Goal: Task Accomplishment & Management: Use online tool/utility

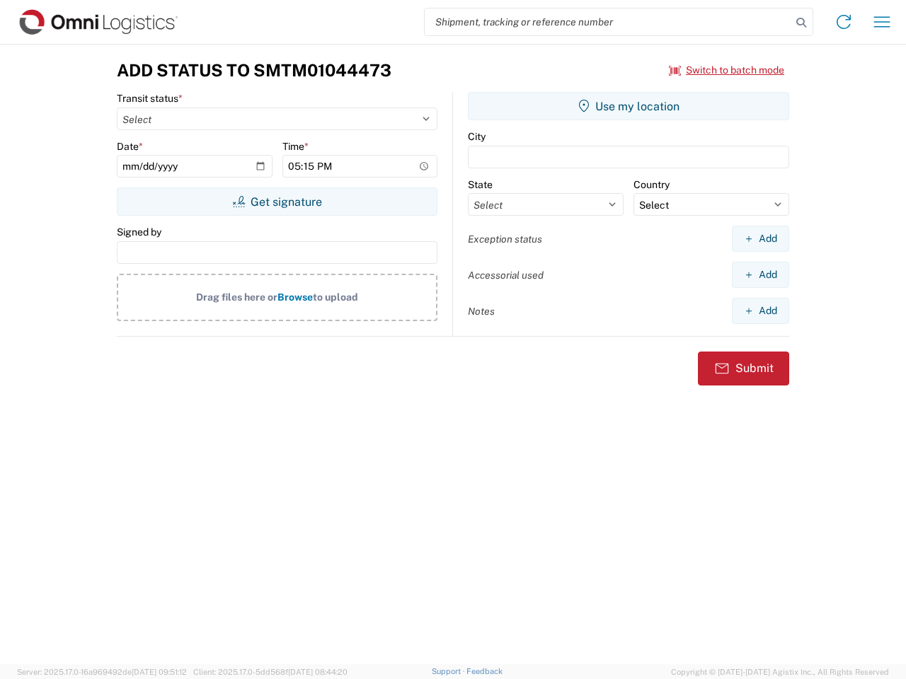
click at [608, 22] on input "search" at bounding box center [607, 21] width 366 height 27
click at [801, 23] on icon at bounding box center [801, 23] width 20 height 20
click at [843, 22] on icon at bounding box center [843, 22] width 23 height 23
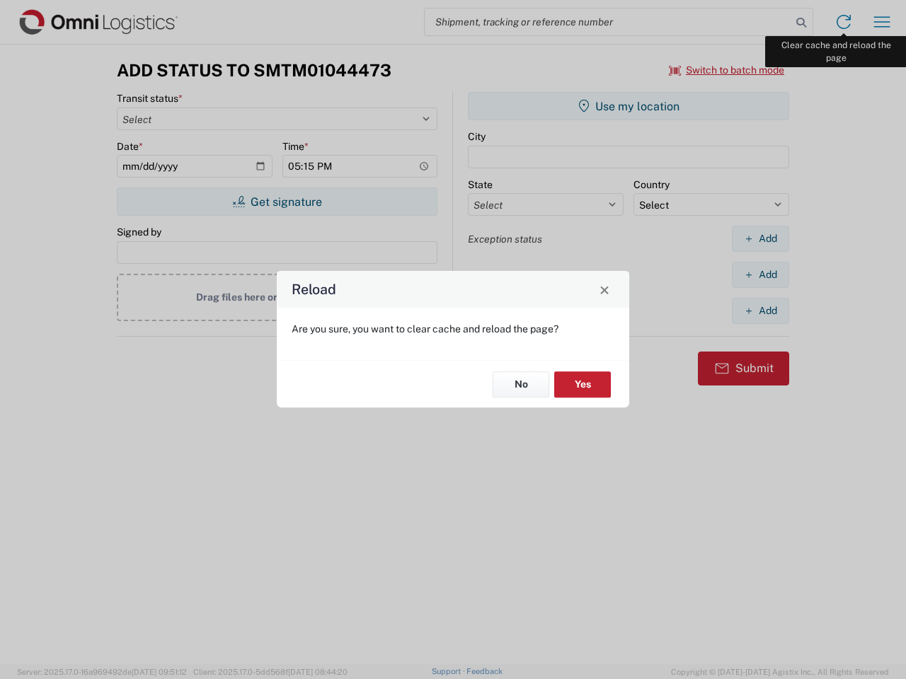
click at [882, 22] on div "Reload Are you sure, you want to clear cache and reload the page? No Yes" at bounding box center [453, 339] width 906 height 679
click at [727, 70] on div "Reload Are you sure, you want to clear cache and reload the page? No Yes" at bounding box center [453, 339] width 906 height 679
click at [277, 202] on div "Reload Are you sure, you want to clear cache and reload the page? No Yes" at bounding box center [453, 339] width 906 height 679
click at [628, 106] on div "Reload Are you sure, you want to clear cache and reload the page? No Yes" at bounding box center [453, 339] width 906 height 679
click at [760, 238] on div "Reload Are you sure, you want to clear cache and reload the page? No Yes" at bounding box center [453, 339] width 906 height 679
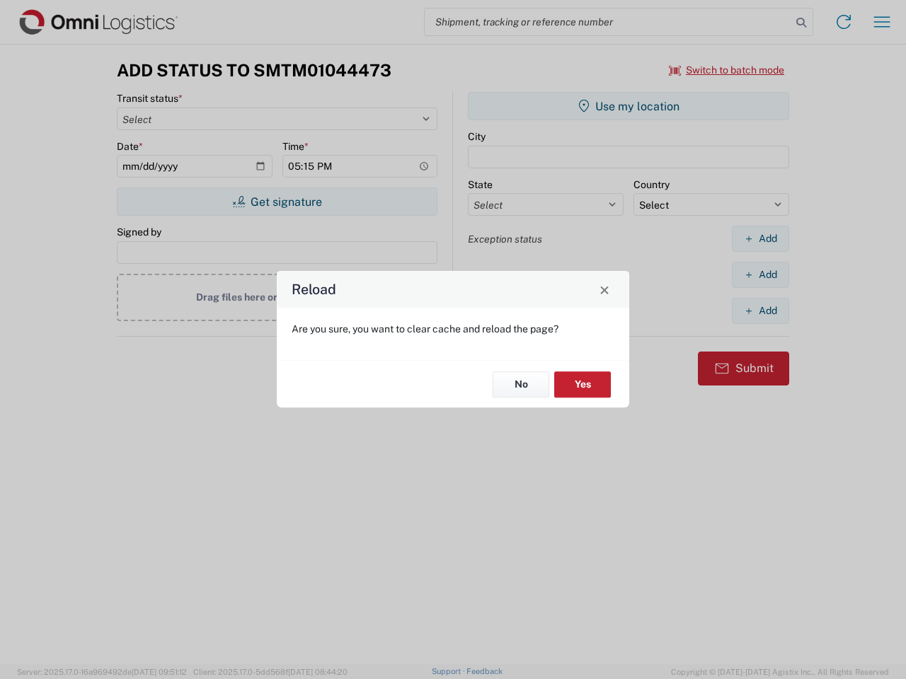
click at [760, 274] on div "Reload Are you sure, you want to clear cache and reload the page? No Yes" at bounding box center [453, 339] width 906 height 679
click at [760, 311] on div "Reload Are you sure, you want to clear cache and reload the page? No Yes" at bounding box center [453, 339] width 906 height 679
